Goal: Check status: Check status

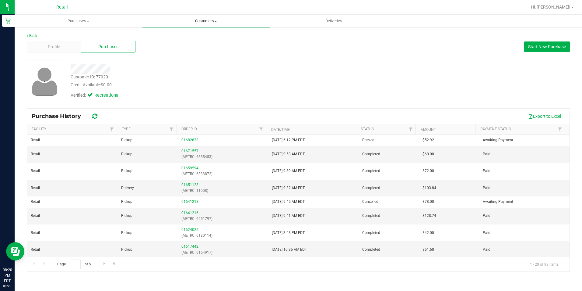
click at [212, 26] on uib-tab-heading "Customers All customers Add a new customer All physicians" at bounding box center [206, 21] width 127 height 12
click at [187, 38] on li "All customers" at bounding box center [206, 36] width 128 height 7
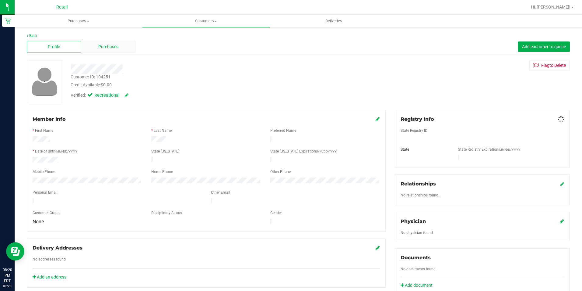
click at [117, 45] on span "Purchases" at bounding box center [108, 47] width 20 height 6
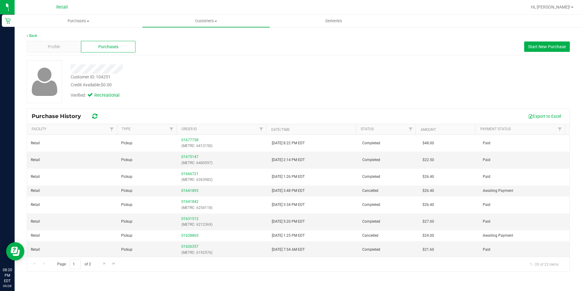
click at [98, 52] on div "Profile Purchases Start New Purchase" at bounding box center [298, 46] width 543 height 17
click at [99, 48] on span "Purchases" at bounding box center [108, 47] width 20 height 6
click at [206, 18] on span "Customers" at bounding box center [206, 20] width 127 height 5
click at [185, 38] on span "All customers" at bounding box center [164, 36] width 44 height 5
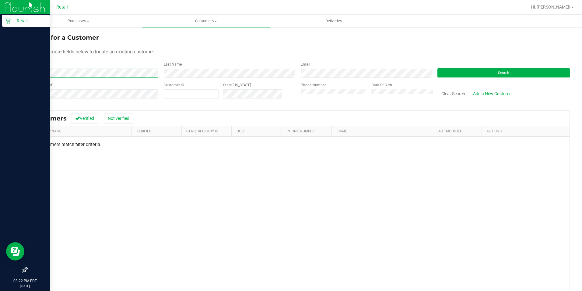
click at [0, 42] on html "Retail 08:22 PM EDT 09/28/2025 09/28 Retail Hi, Noelli! Purchases Summary of pu…" at bounding box center [291, 145] width 582 height 291
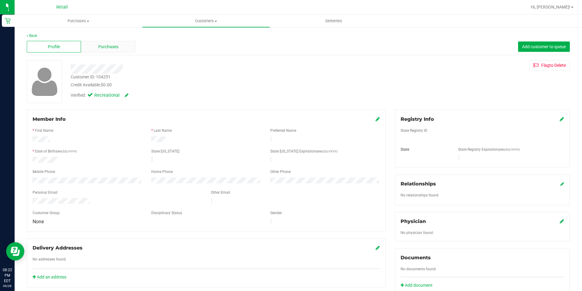
click at [108, 48] on span "Purchases" at bounding box center [108, 47] width 20 height 6
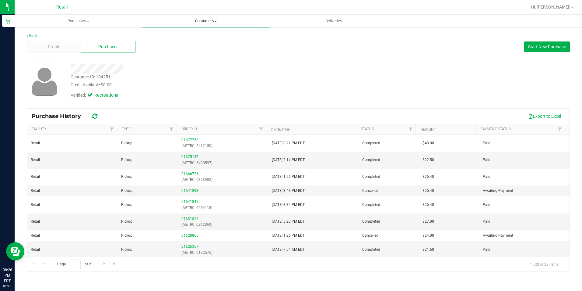
click at [214, 23] on span "Customers" at bounding box center [206, 20] width 127 height 5
click at [172, 37] on span "All customers" at bounding box center [164, 36] width 44 height 5
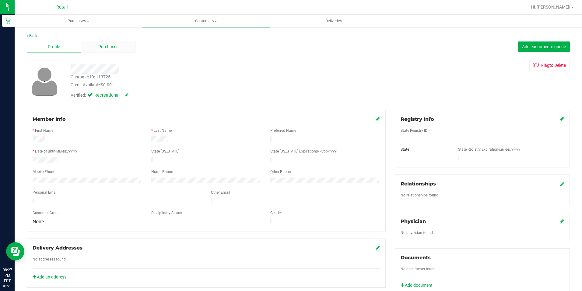
click at [119, 48] on div "Purchases" at bounding box center [108, 47] width 54 height 12
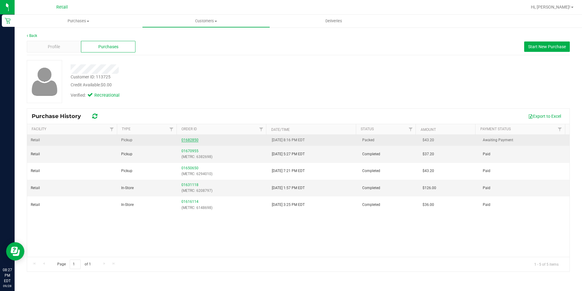
click at [193, 141] on link "01682850" at bounding box center [190, 140] width 17 height 4
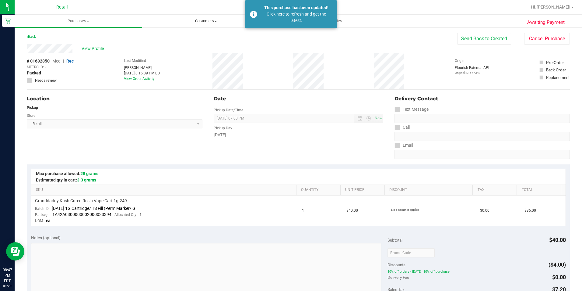
click at [222, 21] on span "Customers" at bounding box center [206, 20] width 127 height 5
click at [190, 35] on li "All customers" at bounding box center [206, 36] width 128 height 7
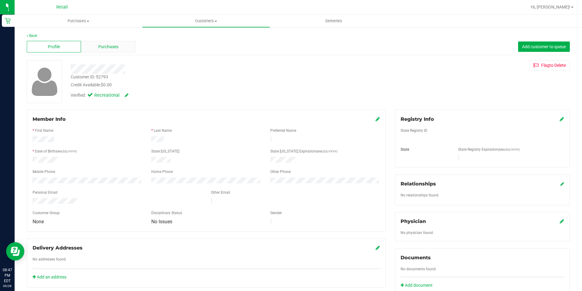
click at [102, 44] on span "Purchases" at bounding box center [108, 47] width 20 height 6
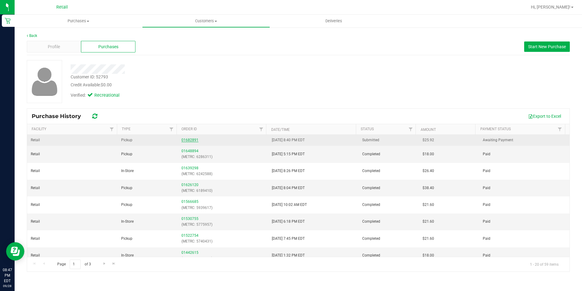
click at [192, 138] on link "01682891" at bounding box center [190, 140] width 17 height 4
